Goal: Task Accomplishment & Management: Manage account settings

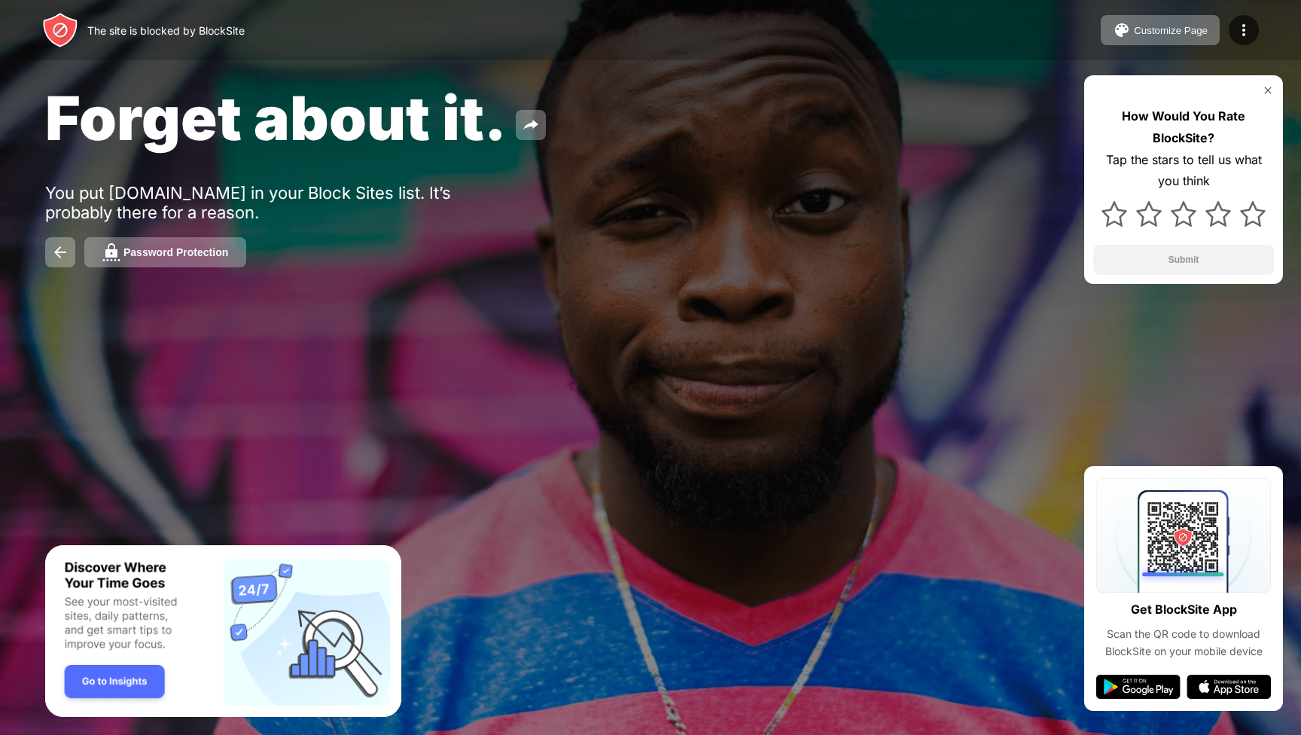
click at [1229, 36] on div "Customize Page Edit Block List Redirect Customize Block Page Password Protection" at bounding box center [1180, 30] width 158 height 30
click at [1233, 36] on div at bounding box center [1244, 30] width 30 height 30
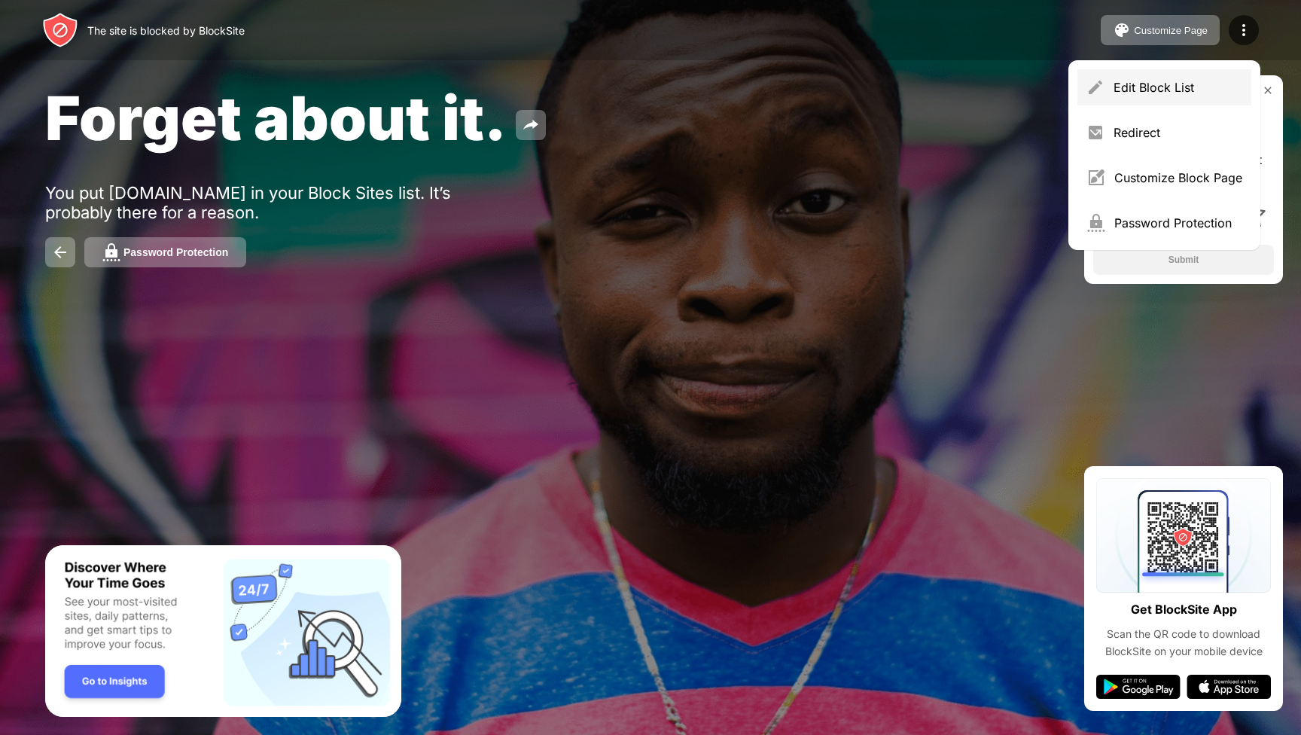
click at [1186, 88] on div "Edit Block List" at bounding box center [1178, 87] width 129 height 15
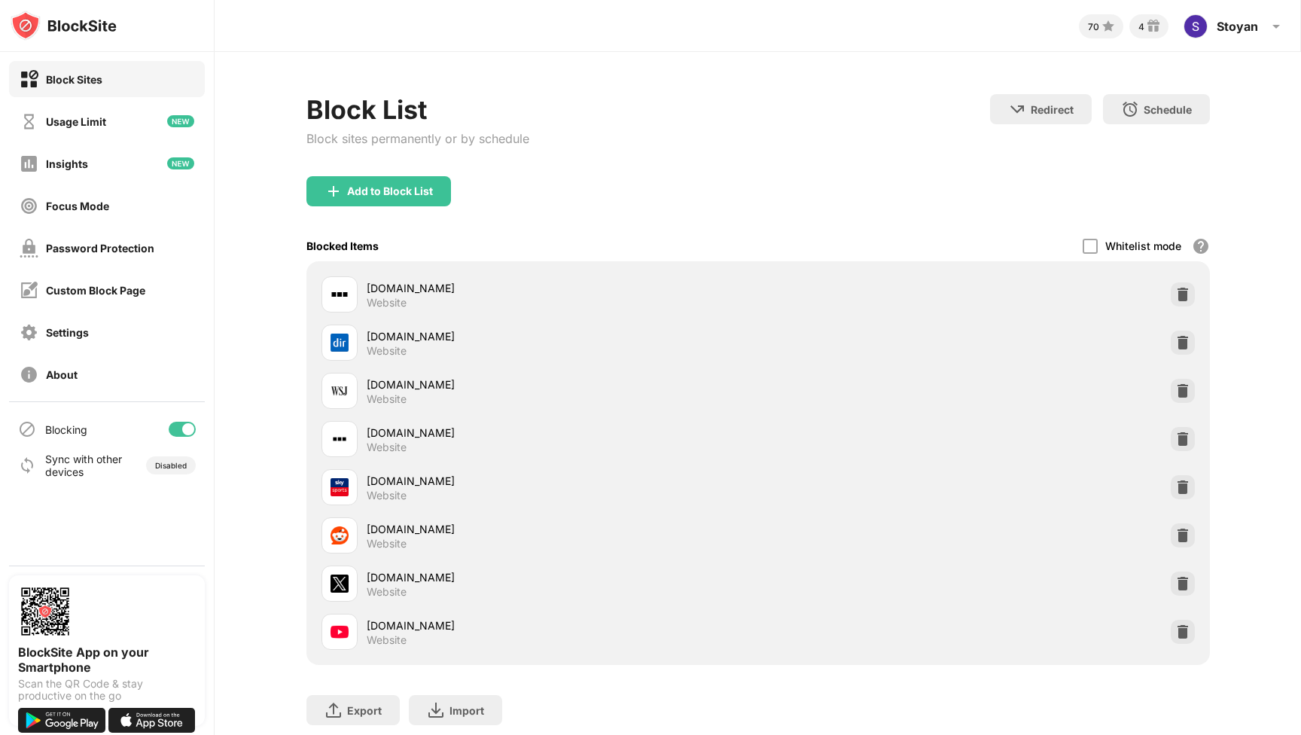
click at [408, 202] on div "Add to Block List" at bounding box center [378, 191] width 145 height 30
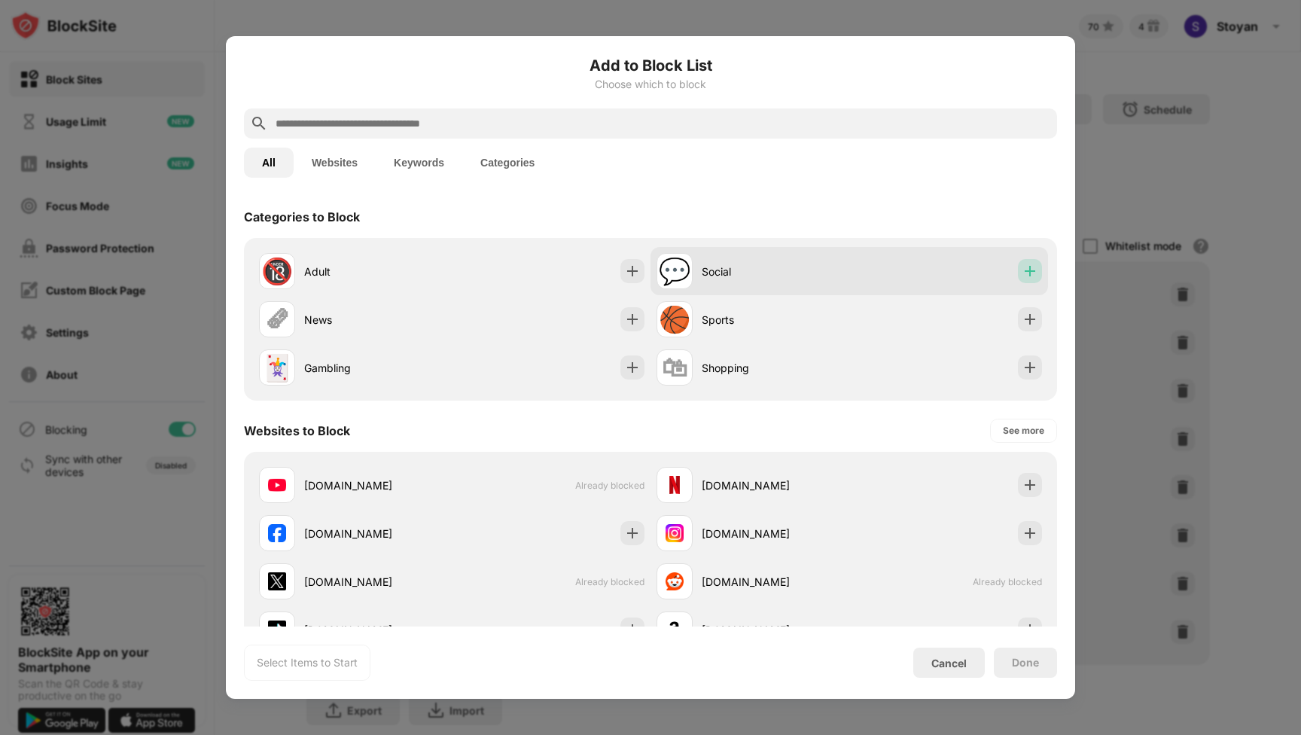
click at [1029, 270] on img at bounding box center [1029, 271] width 15 height 15
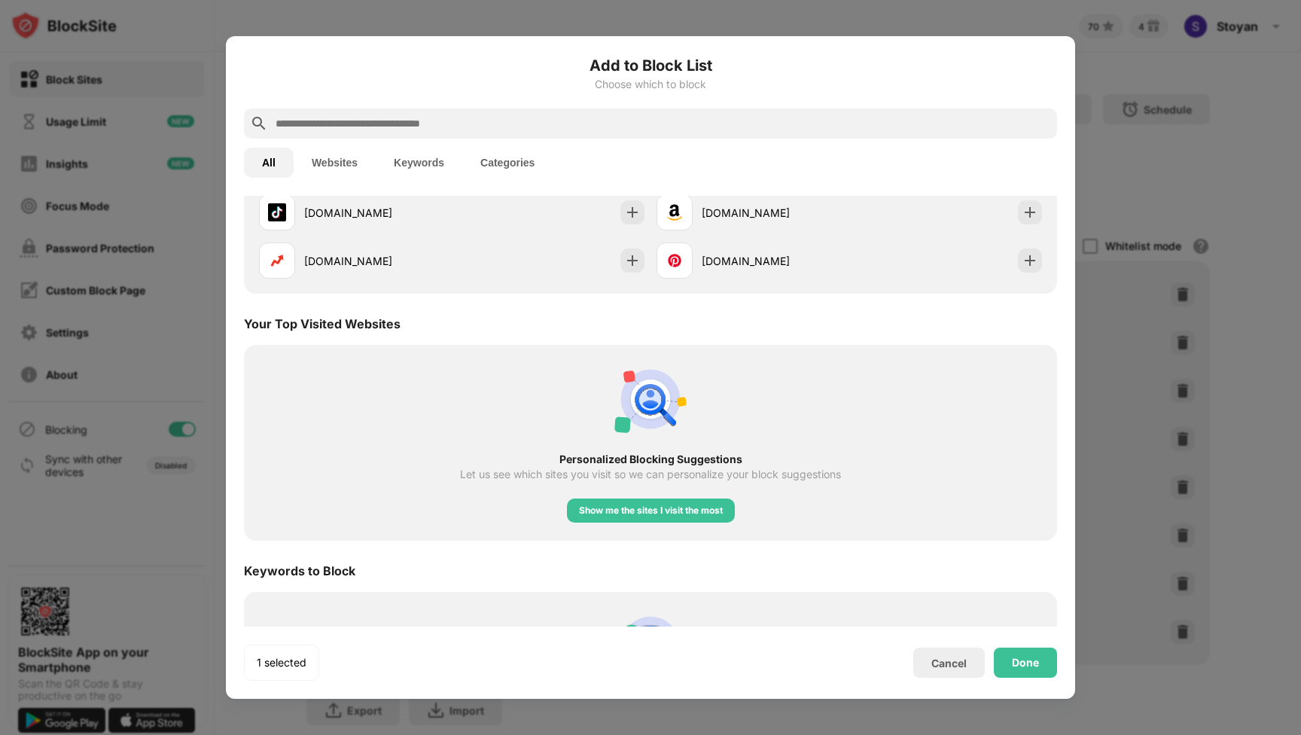
scroll to position [184, 0]
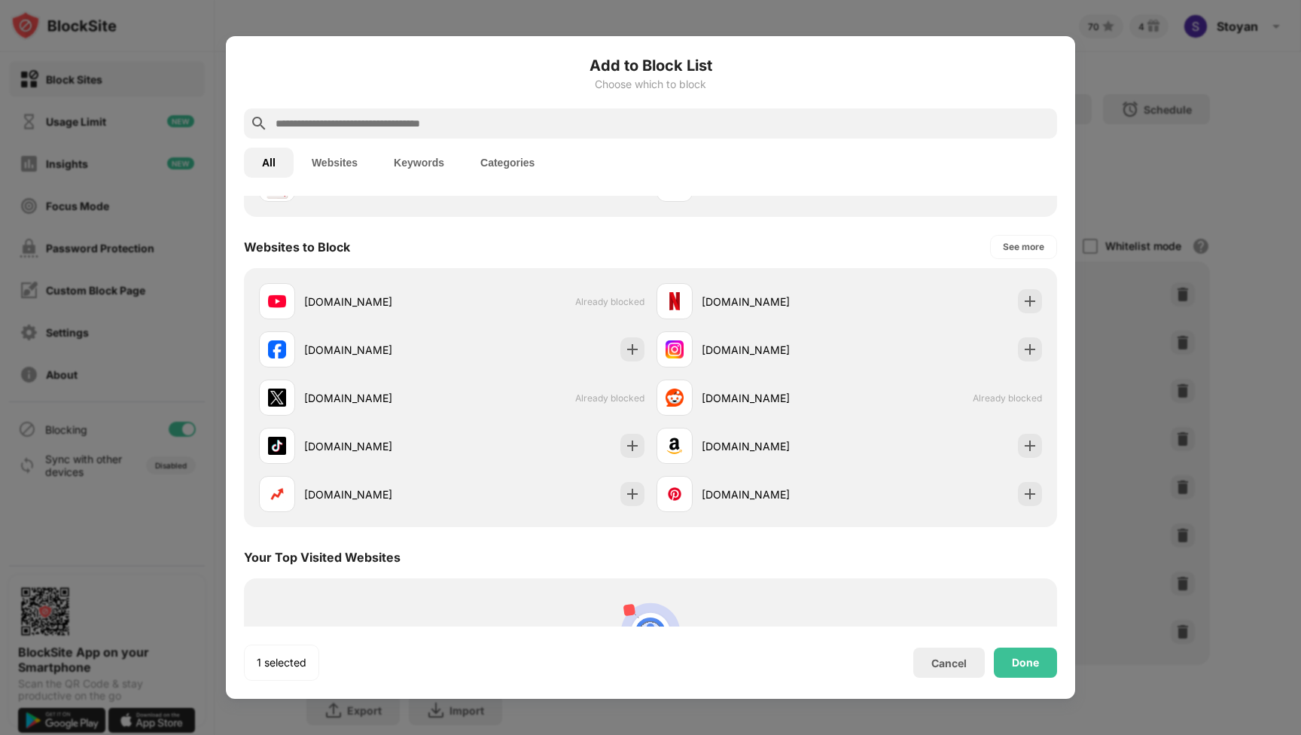
click at [468, 122] on input "text" at bounding box center [662, 123] width 777 height 18
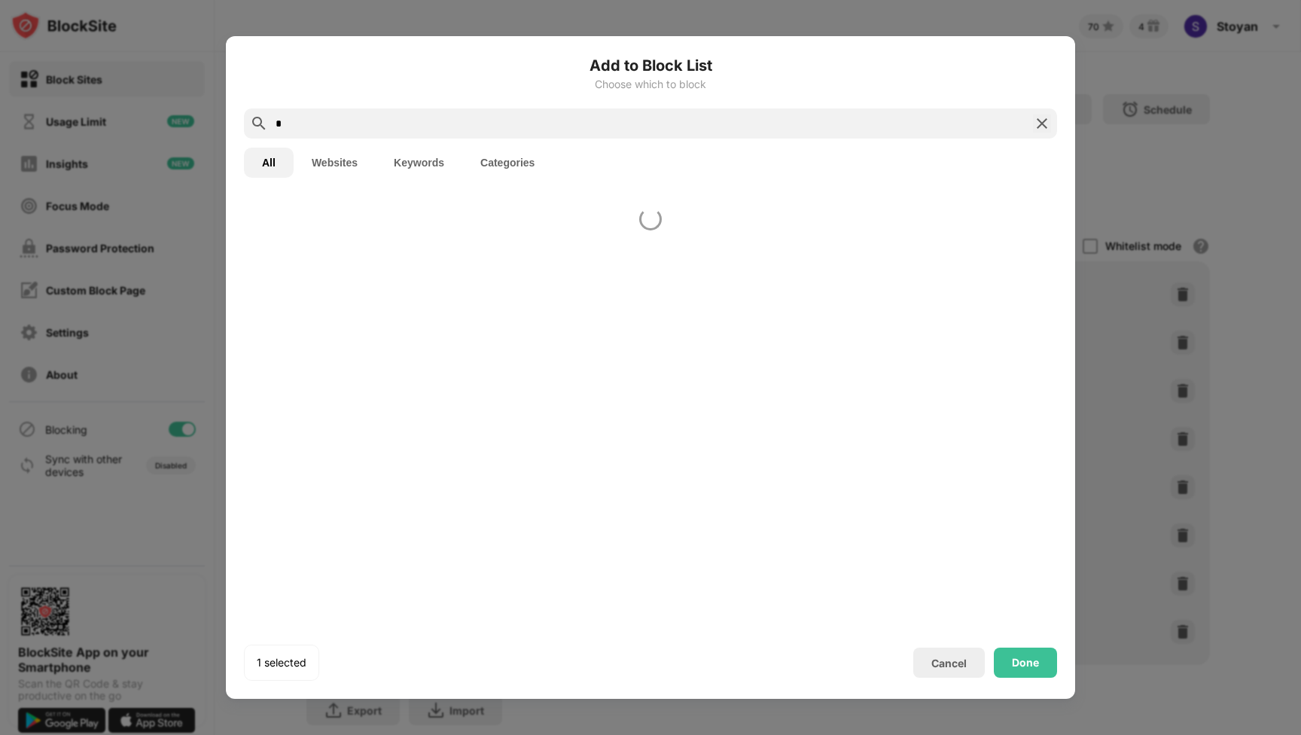
scroll to position [0, 0]
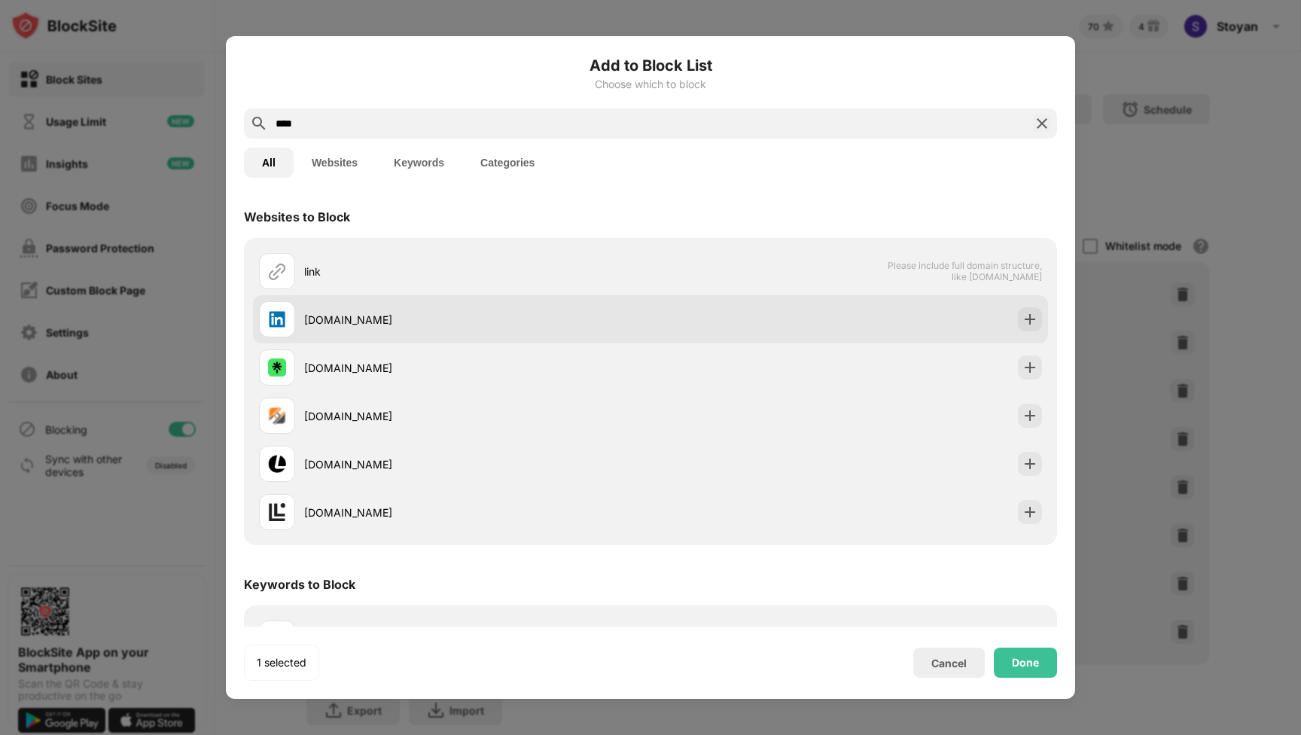
type input "****"
click at [1038, 321] on div at bounding box center [1030, 319] width 24 height 24
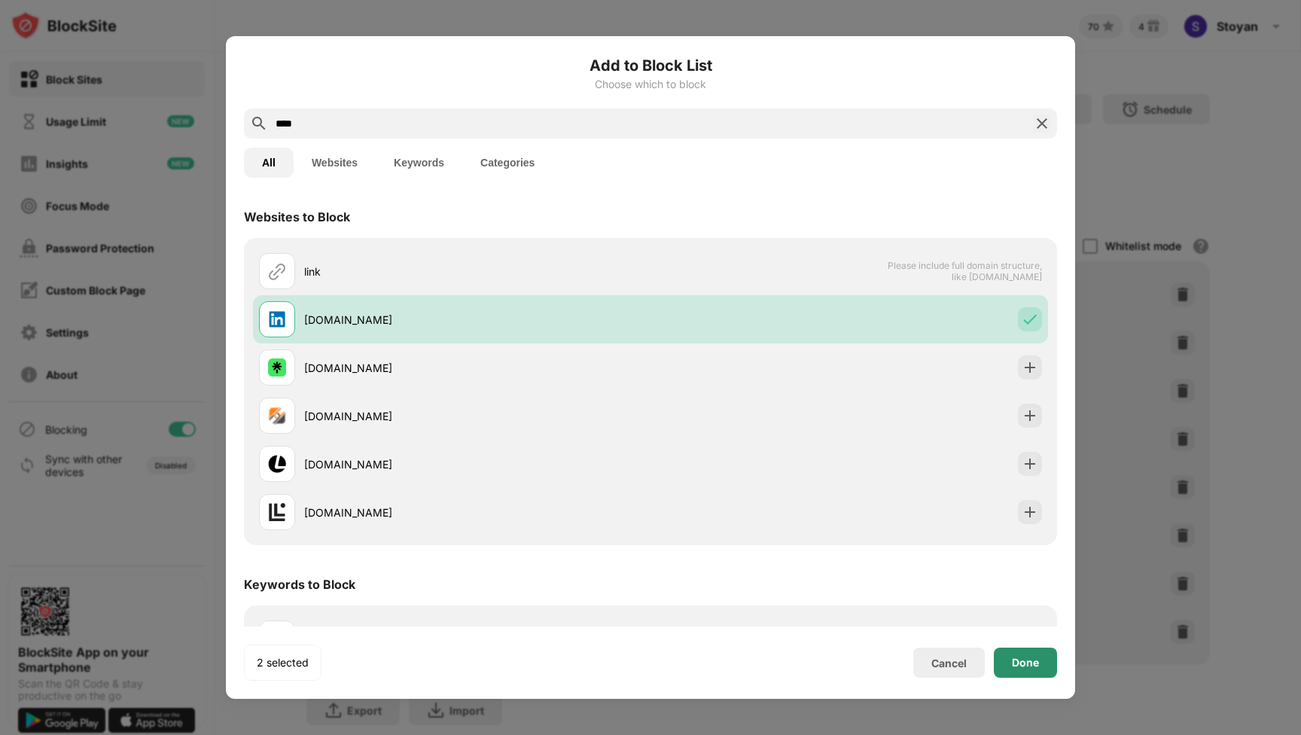
click at [1038, 663] on div "Done" at bounding box center [1025, 663] width 27 height 12
